Goal: Find specific page/section: Find specific page/section

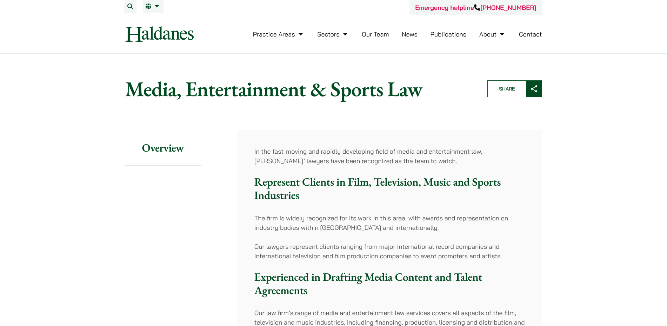
click at [378, 34] on link "Our Team" at bounding box center [375, 34] width 27 height 8
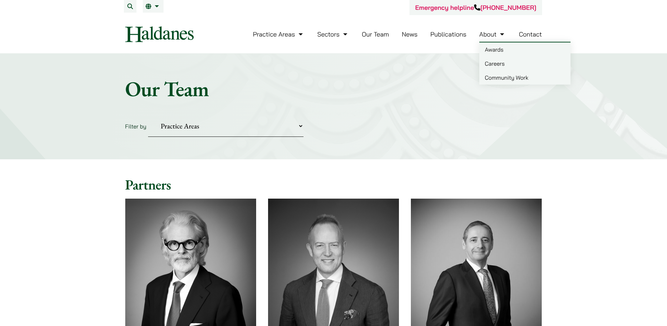
click at [499, 50] on link "Awards" at bounding box center [524, 49] width 91 height 14
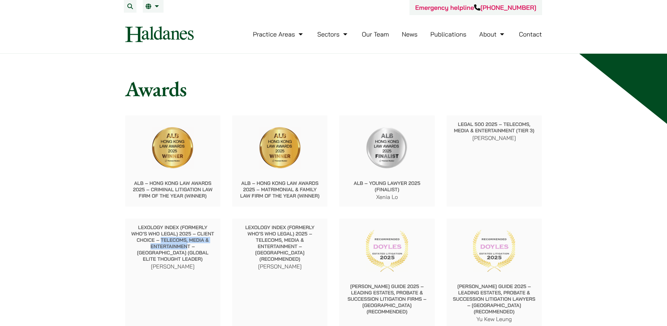
drag, startPoint x: 161, startPoint y: 241, endPoint x: 174, endPoint y: 244, distance: 13.1
click at [174, 244] on p "Lexology Index (formerly Who’s Who Legal) 2025 – Client Choice – Telecoms, Medi…" at bounding box center [173, 243] width 84 height 38
copy p "Telecoms, Media & Entertainmen"
drag, startPoint x: 458, startPoint y: 122, endPoint x: 517, endPoint y: 132, distance: 59.3
click at [517, 132] on p "Legal 500 2025 – Telecoms, Media & Entertainment (Tier 3)" at bounding box center [494, 127] width 84 height 13
